Goal: Information Seeking & Learning: Learn about a topic

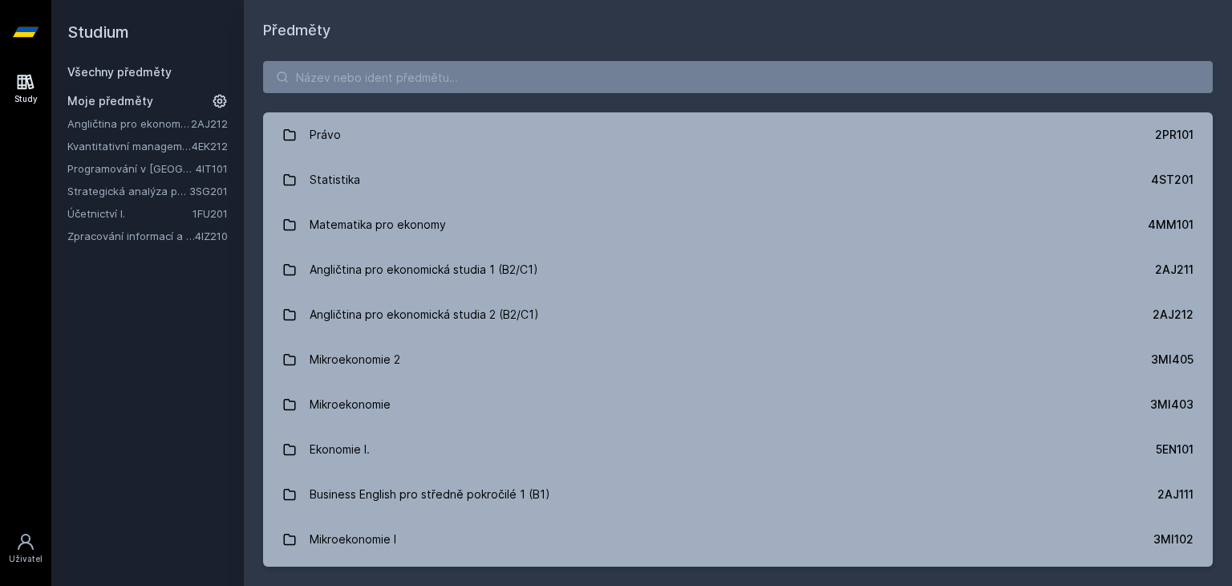
click at [134, 152] on link "Kvantitativní management" at bounding box center [129, 146] width 124 height 16
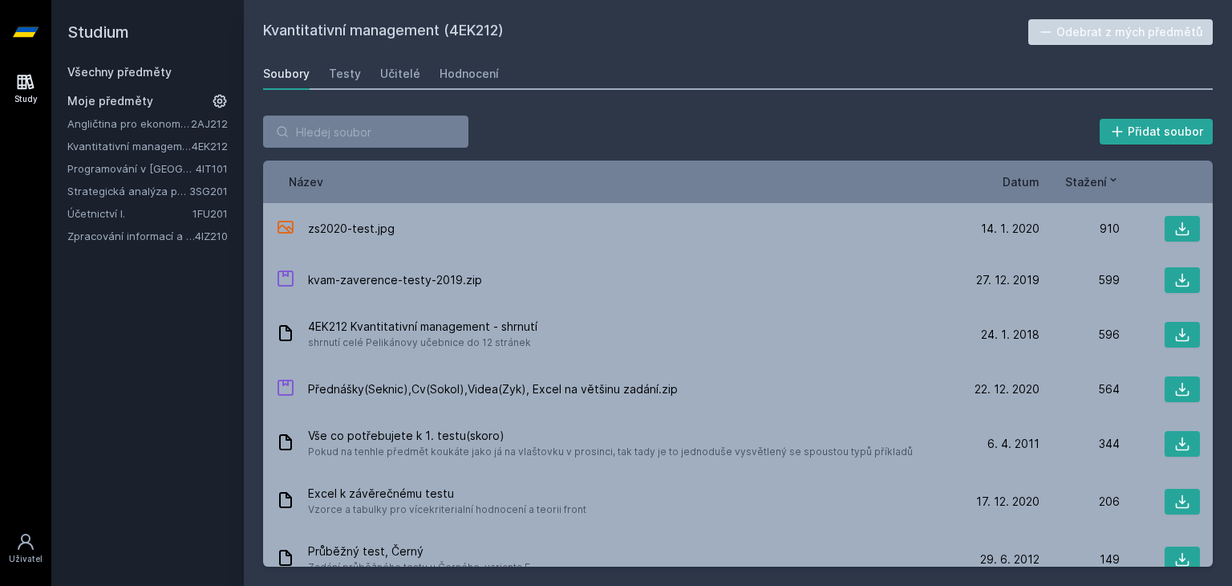
click at [1093, 189] on span "Stažení" at bounding box center [1087, 181] width 42 height 17
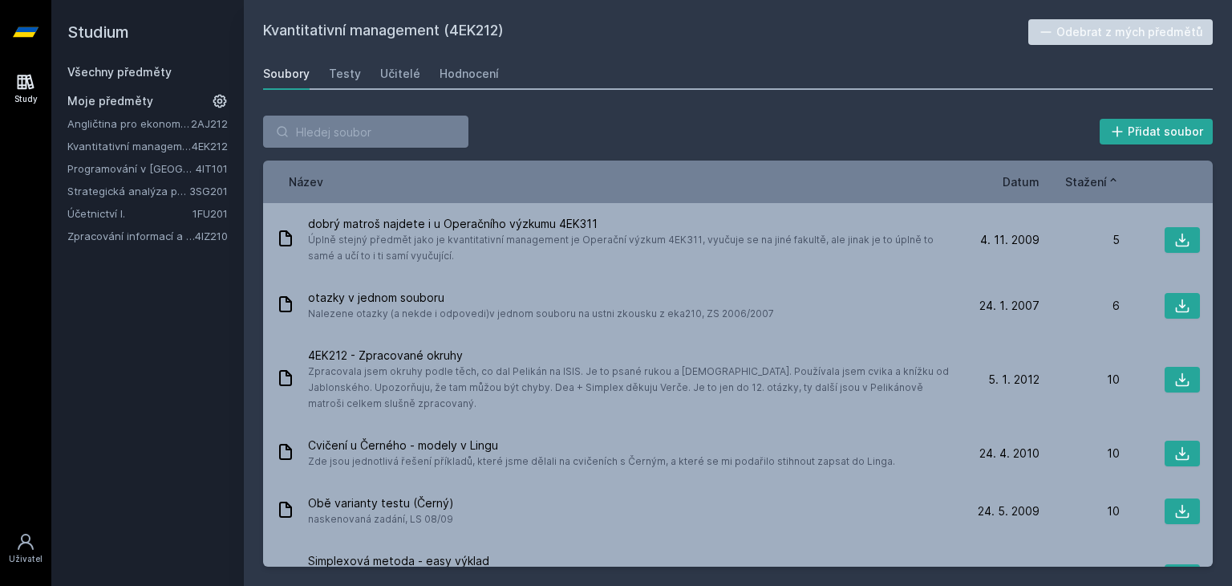
click at [1093, 189] on span "Stažení" at bounding box center [1087, 181] width 42 height 17
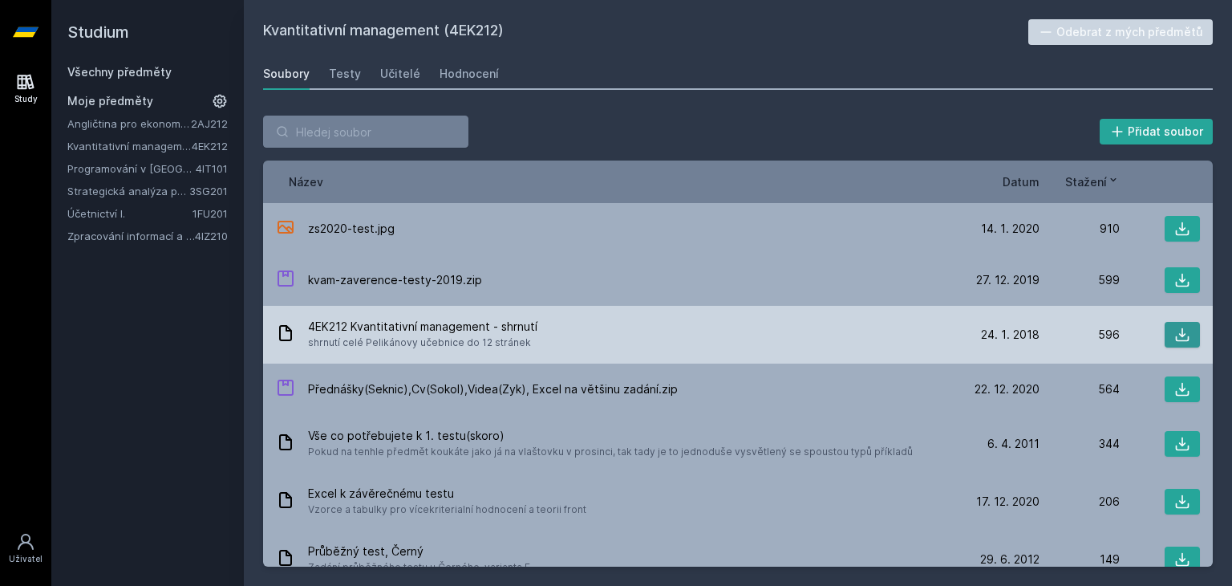
click at [1172, 339] on button at bounding box center [1182, 335] width 35 height 26
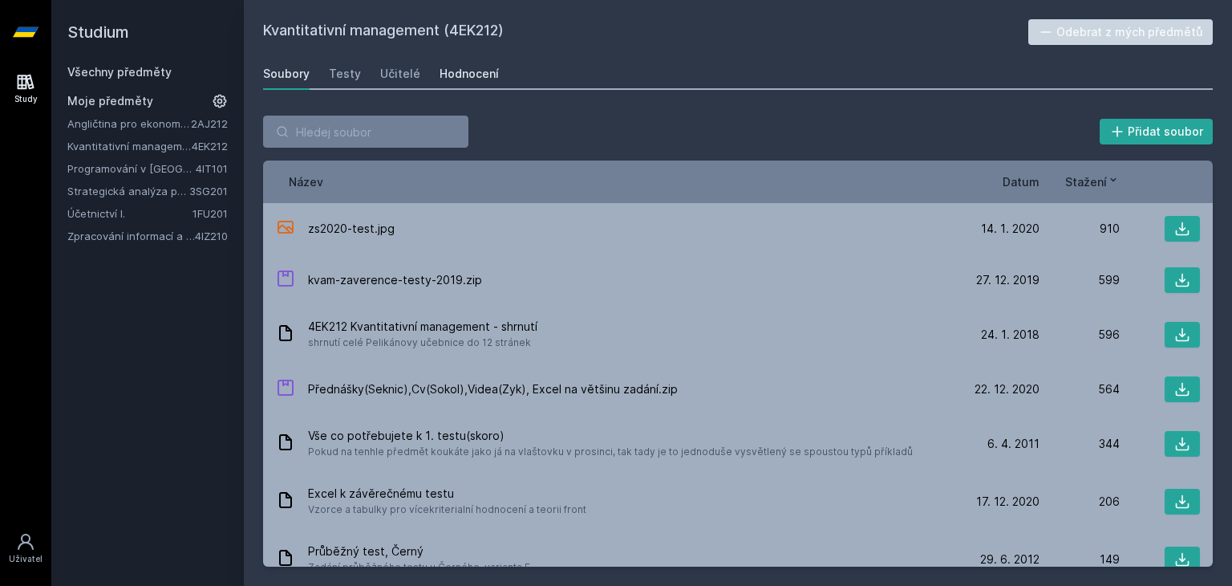
click at [454, 69] on div "Hodnocení" at bounding box center [469, 74] width 59 height 16
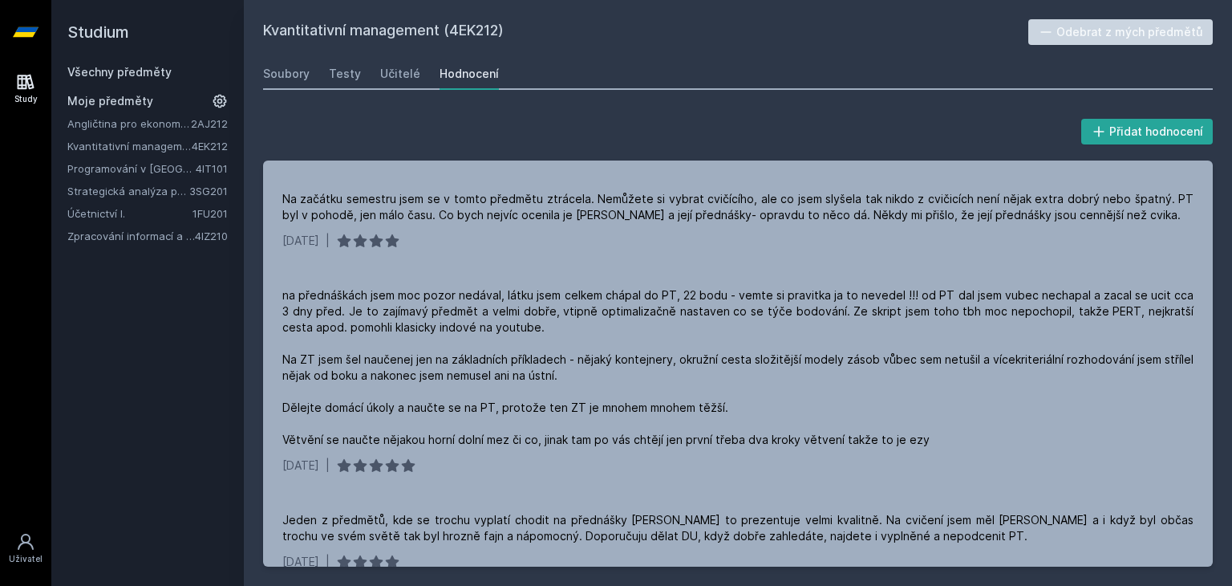
scroll to position [279, 0]
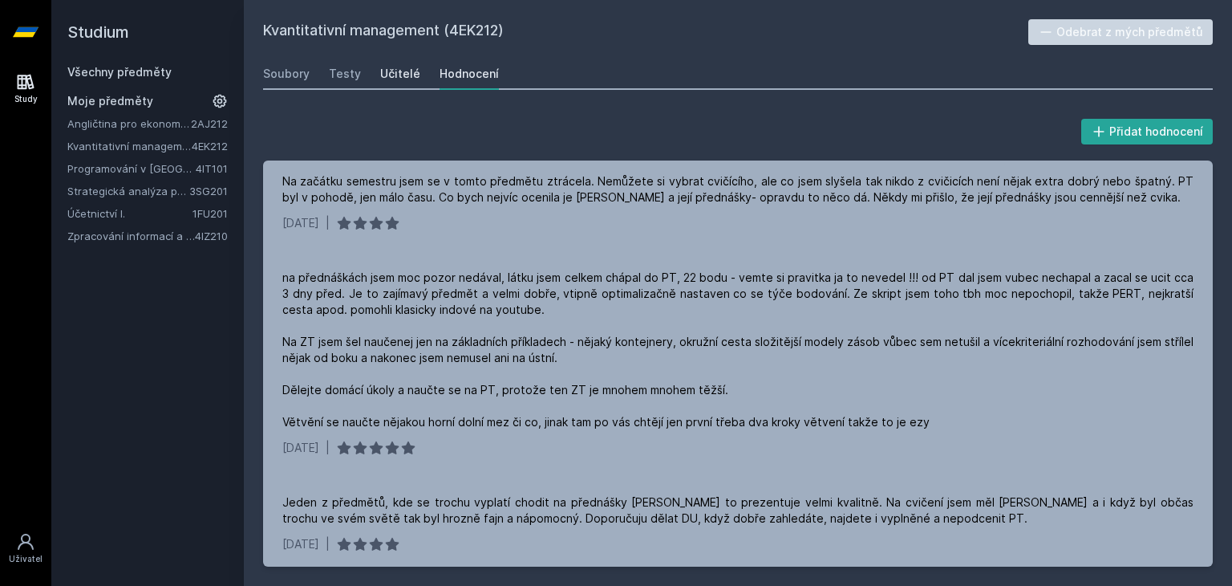
click at [399, 80] on div "Učitelé" at bounding box center [400, 74] width 40 height 16
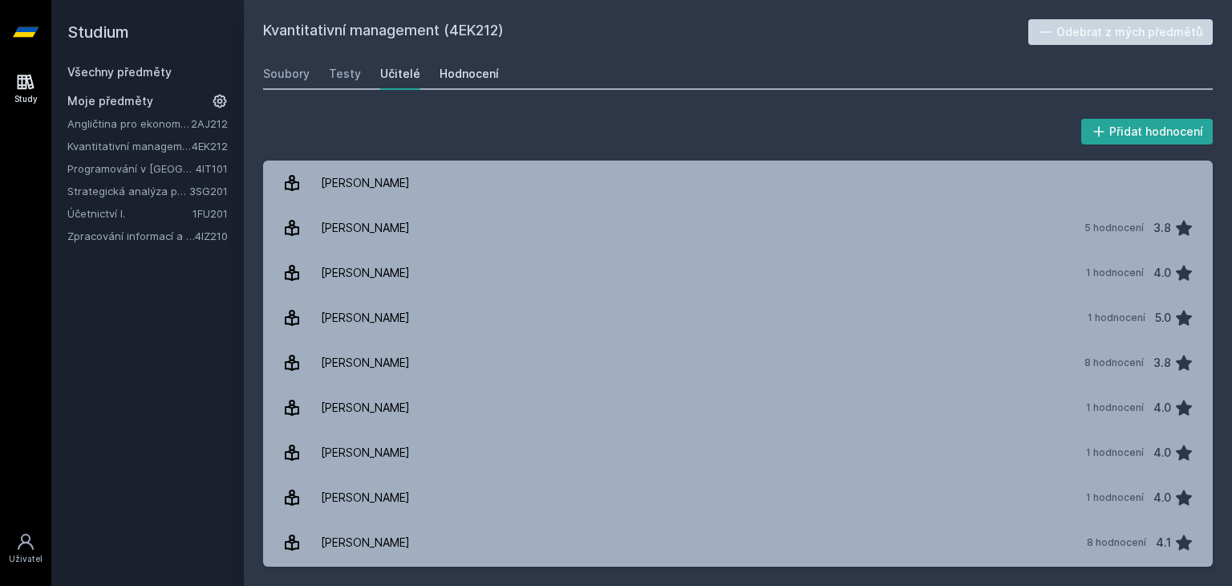
click at [464, 75] on div "Hodnocení" at bounding box center [469, 74] width 59 height 16
